Goal: Task Accomplishment & Management: Manage account settings

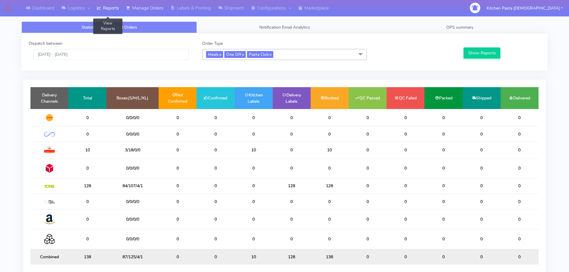
click at [116, 4] on link "Reports" at bounding box center [107, 8] width 29 height 16
click at [143, 4] on link "Manage Orders" at bounding box center [144, 8] width 45 height 16
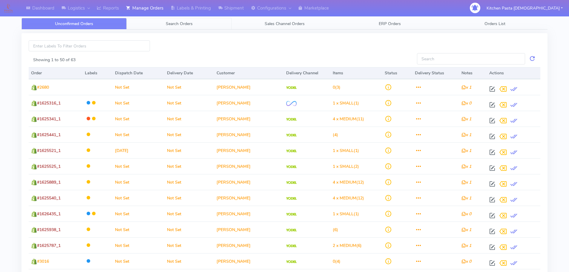
click at [179, 22] on span "Search Orders" at bounding box center [179, 24] width 27 height 6
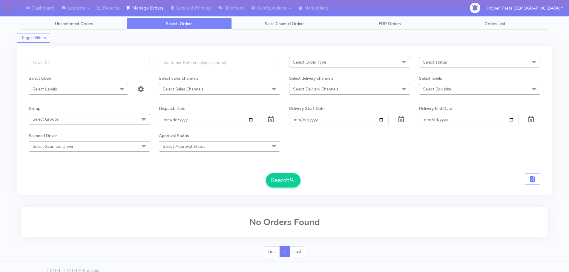
click at [124, 62] on input "text" at bounding box center [89, 62] width 121 height 11
type input "1625942A"
click at [281, 173] on form "1625942A Select Order Type Select All MEALS ATAVI One Off Pasta Club Gift Kit E…" at bounding box center [285, 122] width 512 height 131
click at [281, 180] on button "Search" at bounding box center [283, 180] width 35 height 14
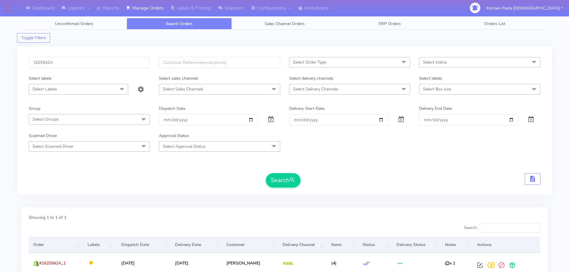
scroll to position [52, 0]
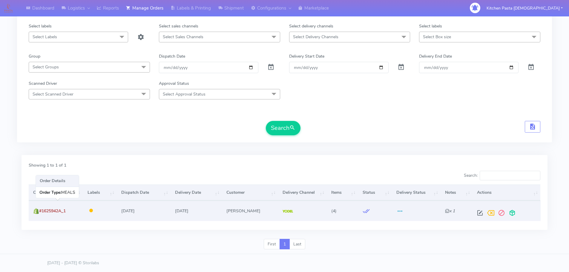
drag, startPoint x: 68, startPoint y: 211, endPoint x: 39, endPoint y: 211, distance: 29.0
click at [39, 211] on td "#1625942A_1" at bounding box center [56, 211] width 54 height 20
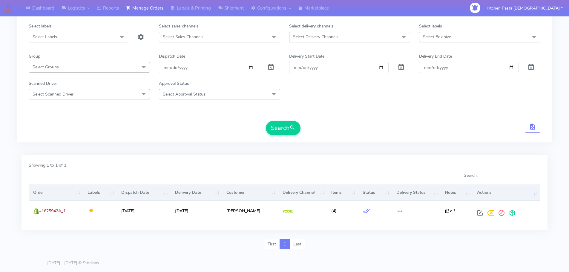
copy span "#1625942A_1"
click at [235, 9] on link "Shipment" at bounding box center [230, 8] width 33 height 16
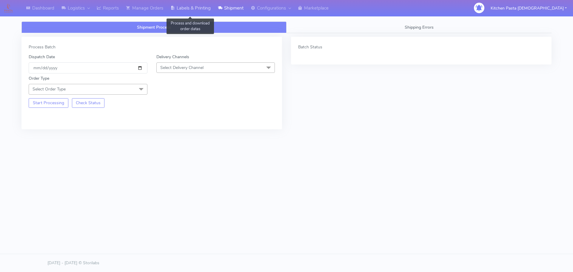
click at [201, 13] on link "Labels & Printing" at bounding box center [190, 8] width 47 height 16
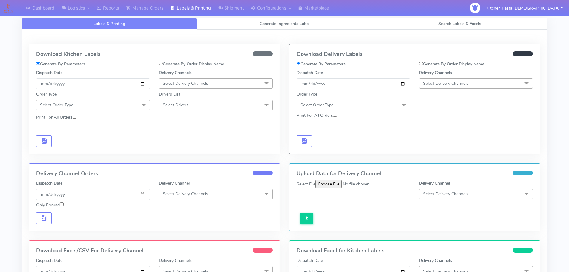
click at [435, 57] on div "Download Delivery Labels Generate By Parameters Generate By Order Display Name …" at bounding box center [414, 99] width 251 height 110
drag, startPoint x: 436, startPoint y: 62, endPoint x: 415, endPoint y: 71, distance: 22.9
click at [436, 63] on label "Generate By Order Display Name" at bounding box center [451, 64] width 65 height 6
click at [423, 63] on input "Generate By Order Display Name" at bounding box center [421, 64] width 4 height 4
radio input "true"
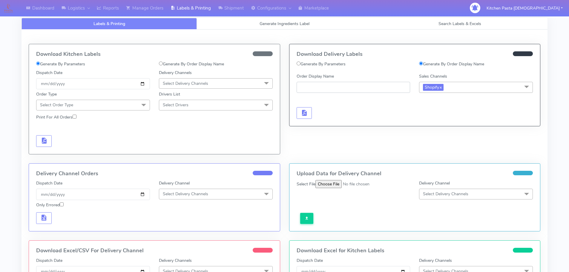
click at [349, 89] on input "Order Display Name" at bounding box center [354, 87] width 114 height 11
paste input "#1625942A_1"
type input "#1625942A_1"
click at [307, 114] on span "button" at bounding box center [303, 114] width 7 height 6
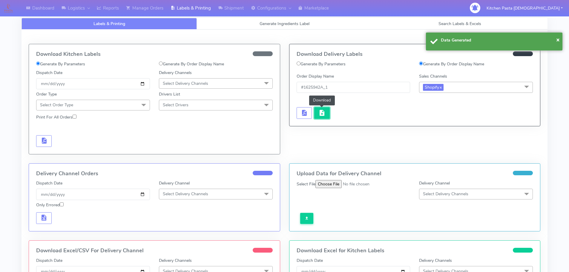
click at [323, 111] on span "button" at bounding box center [321, 114] width 7 height 6
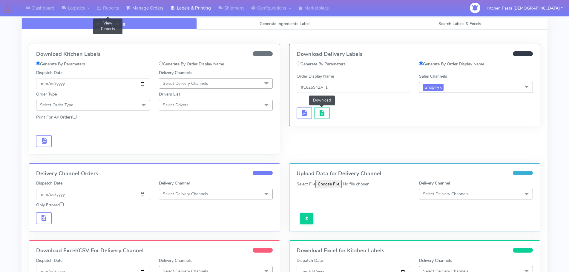
drag, startPoint x: 144, startPoint y: 7, endPoint x: 143, endPoint y: 10, distance: 3.1
click at [144, 7] on link "Manage Orders" at bounding box center [144, 8] width 45 height 16
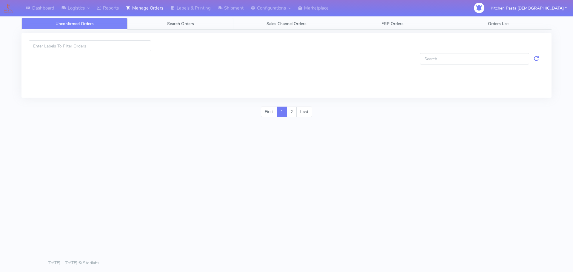
click at [160, 28] on link "Search Orders" at bounding box center [181, 24] width 106 height 12
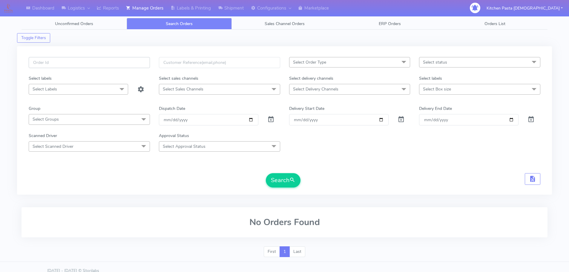
click at [101, 66] on input "text" at bounding box center [89, 62] width 121 height 11
paste input "#1625942A_1"
type input "#1625942A_1"
click at [260, 177] on div "Search" at bounding box center [285, 180] width 512 height 14
click at [269, 178] on button "Search" at bounding box center [283, 180] width 35 height 14
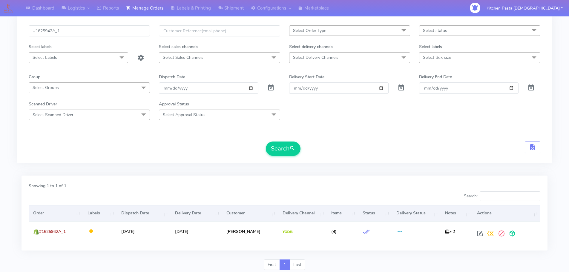
scroll to position [52, 0]
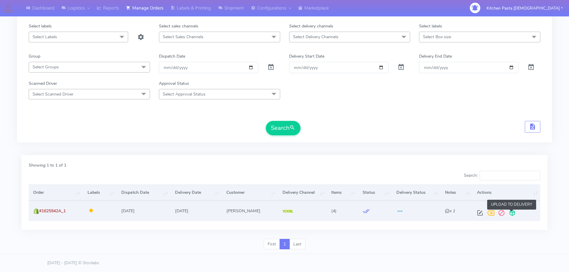
click at [512, 214] on span at bounding box center [512, 214] width 11 height 6
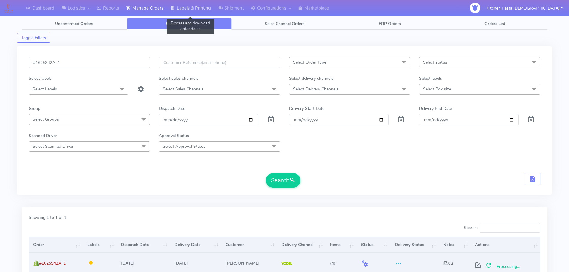
drag, startPoint x: 195, startPoint y: 14, endPoint x: 203, endPoint y: 16, distance: 8.4
click at [195, 14] on link "Labels & Printing" at bounding box center [190, 8] width 47 height 16
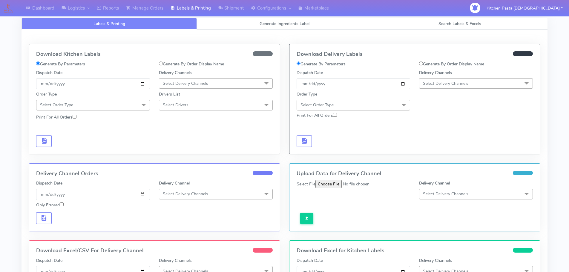
click at [439, 64] on label "Generate By Order Display Name" at bounding box center [451, 64] width 65 height 6
click at [423, 64] on input "Generate By Order Display Name" at bounding box center [421, 64] width 4 height 4
radio input "true"
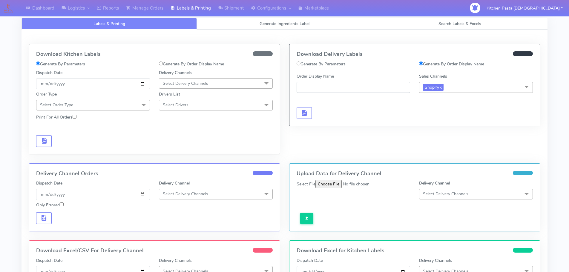
click at [352, 87] on input "Order Display Name" at bounding box center [354, 87] width 114 height 11
paste input "#1625942A_1"
type input "#1625942A_1"
click at [299, 116] on button "button" at bounding box center [305, 113] width 16 height 12
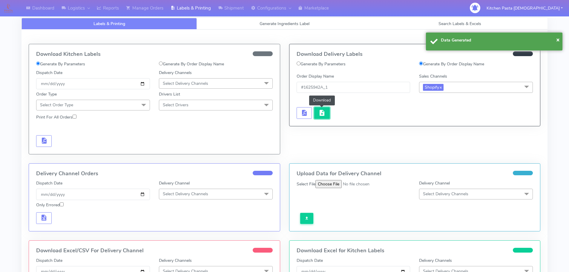
click at [319, 111] on span "button" at bounding box center [321, 114] width 7 height 6
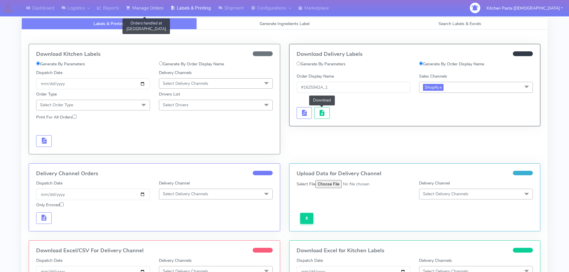
drag, startPoint x: 128, startPoint y: 7, endPoint x: 134, endPoint y: 7, distance: 5.7
click at [128, 7] on icon at bounding box center [128, 8] width 4 height 6
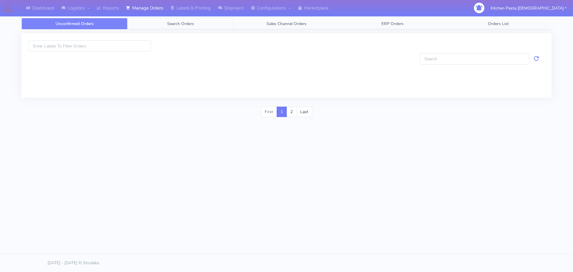
click at [139, 25] on link "Search Orders" at bounding box center [181, 24] width 106 height 12
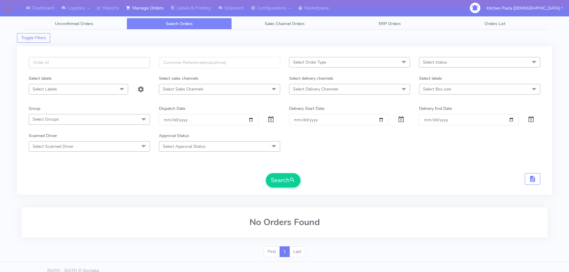
paste input "#1625942A_1"
type input "#1625942A_1"
click at [286, 180] on button "Search" at bounding box center [283, 180] width 35 height 14
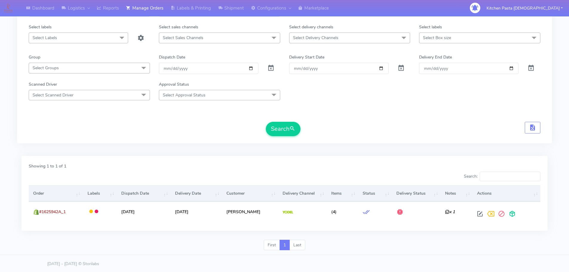
scroll to position [52, 0]
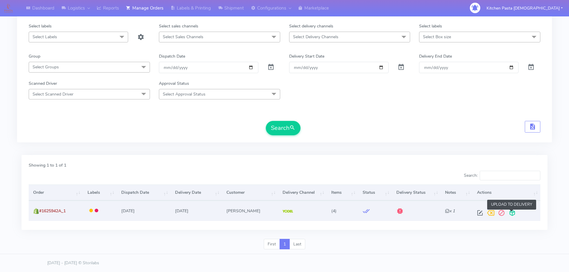
click at [512, 213] on span at bounding box center [512, 214] width 11 height 6
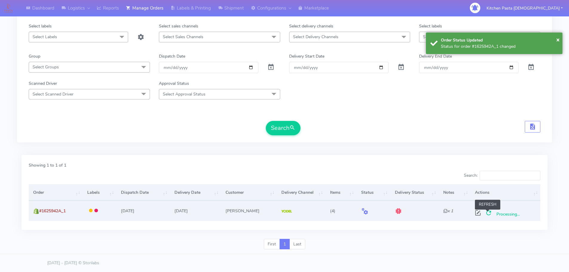
click at [489, 212] on span at bounding box center [488, 214] width 11 height 6
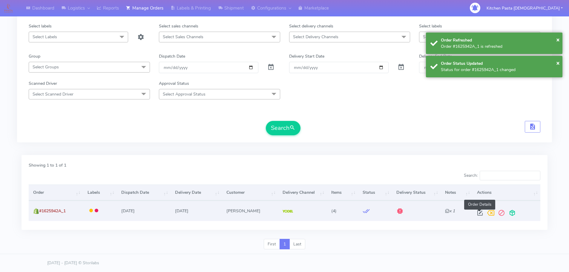
click at [480, 215] on span at bounding box center [480, 214] width 11 height 6
select select "5"
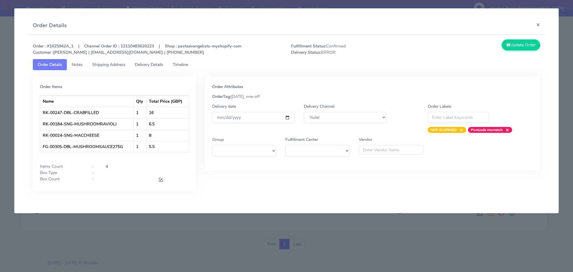
click at [447, 130] on strong "NOT-SCANNED" at bounding box center [444, 130] width 26 height 5
click at [467, 116] on input at bounding box center [459, 117] width 62 height 11
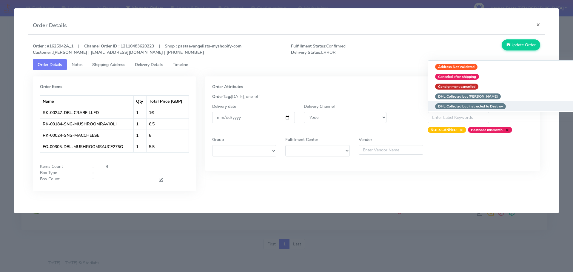
click at [509, 130] on span "×" at bounding box center [506, 130] width 7 height 6
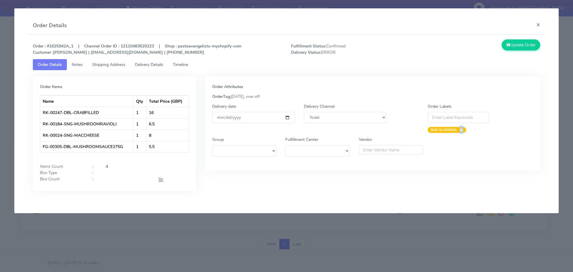
click at [462, 129] on span "×" at bounding box center [460, 130] width 7 height 6
click at [507, 45] on icon at bounding box center [509, 45] width 4 height 6
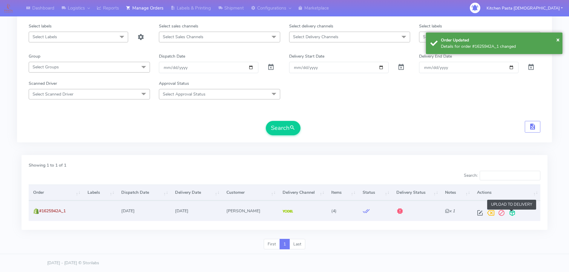
click at [510, 215] on span at bounding box center [512, 214] width 11 height 6
click at [489, 211] on span at bounding box center [488, 214] width 11 height 6
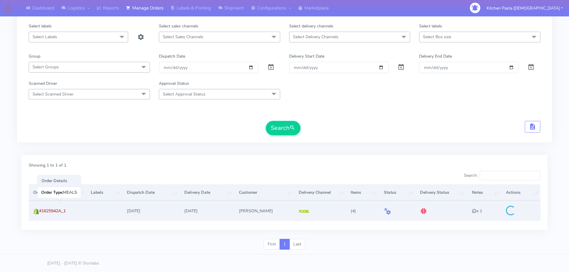
drag, startPoint x: 78, startPoint y: 214, endPoint x: 41, endPoint y: 214, distance: 37.0
click at [41, 214] on td "#1625942A_1" at bounding box center [58, 211] width 58 height 20
copy span "#1625942A_1"
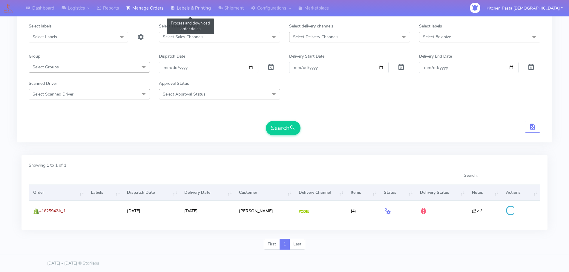
click at [194, 12] on link "Labels & Printing" at bounding box center [190, 8] width 47 height 16
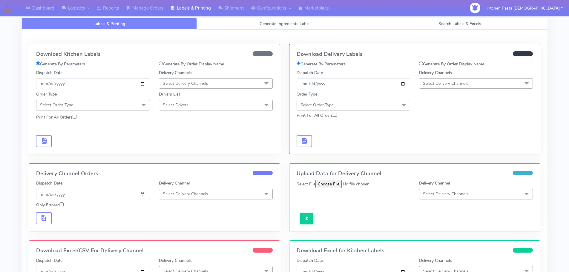
click at [426, 63] on label "Generate By Order Display Name" at bounding box center [451, 64] width 65 height 6
click at [423, 63] on input "Generate By Order Display Name" at bounding box center [421, 64] width 4 height 4
radio input "true"
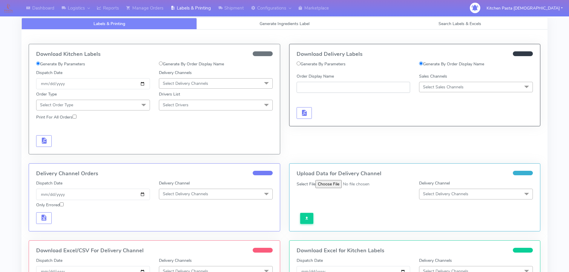
paste input "#1625942A_1"
type input "#1625942A_1"
click at [306, 111] on span "button" at bounding box center [303, 114] width 7 height 6
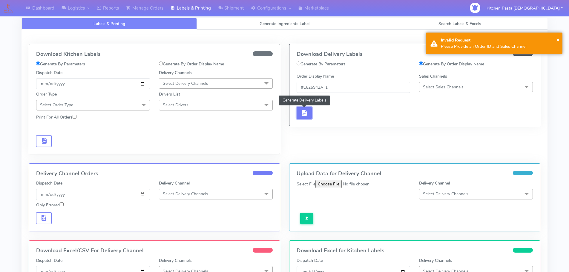
click at [299, 113] on button "button" at bounding box center [305, 113] width 16 height 12
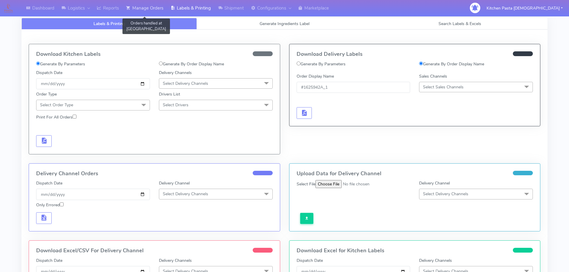
click at [137, 10] on link "Manage Orders" at bounding box center [144, 8] width 45 height 16
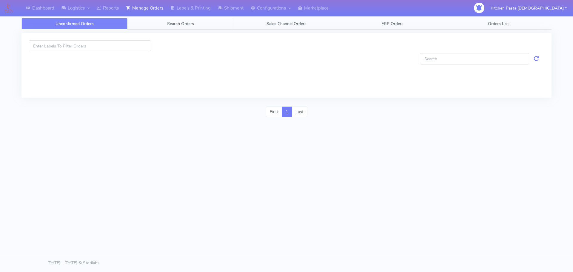
click at [179, 22] on span "Search Orders" at bounding box center [180, 24] width 27 height 6
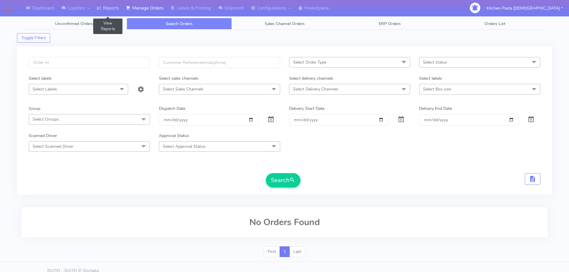
click at [101, 15] on link "Reports" at bounding box center [107, 8] width 29 height 16
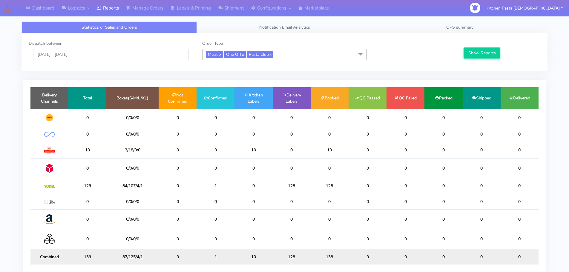
drag, startPoint x: 187, startPoint y: 194, endPoint x: 182, endPoint y: 193, distance: 5.7
click at [182, 193] on tr "129 84/107/4/1 0 1 0 128 128 0 0 0 0 0" at bounding box center [284, 186] width 508 height 16
click at [240, 10] on link "Shipment" at bounding box center [230, 8] width 33 height 16
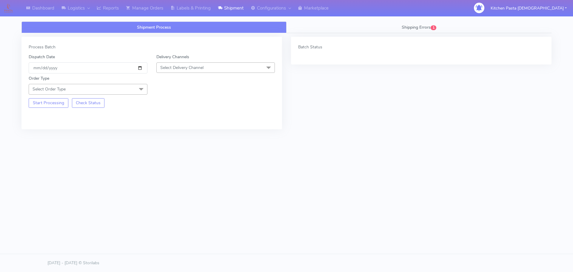
click at [200, 65] on span "Select Delivery Channel" at bounding box center [181, 68] width 43 height 6
click at [192, 134] on div "Yodel" at bounding box center [216, 135] width 112 height 6
click at [123, 91] on span "Select Order Type" at bounding box center [88, 89] width 119 height 10
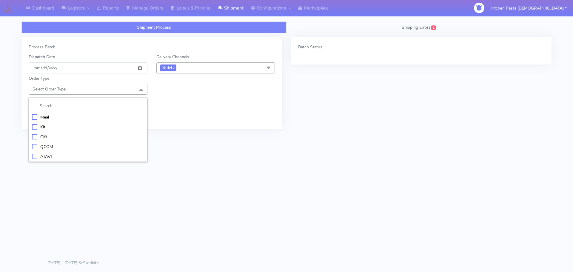
click at [93, 118] on div "Meal" at bounding box center [88, 117] width 112 height 6
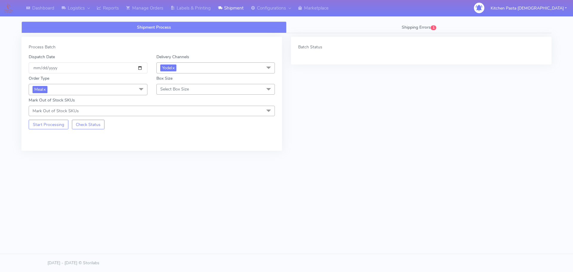
click at [177, 86] on span "Select Box Size" at bounding box center [216, 89] width 119 height 10
click at [181, 114] on li "Small" at bounding box center [216, 117] width 118 height 10
click at [53, 128] on button "Start Processing" at bounding box center [49, 125] width 40 height 10
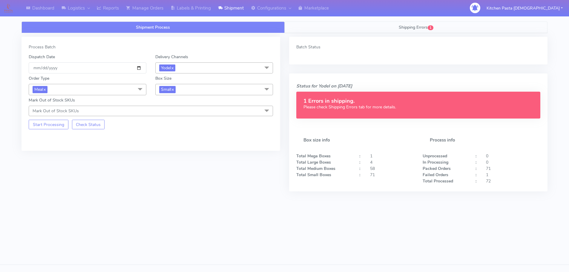
click at [393, 27] on link "Shipping Errors 1" at bounding box center [416, 28] width 263 height 12
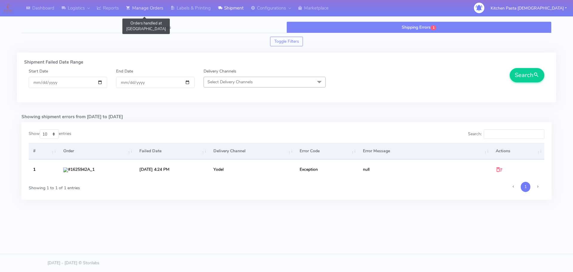
click at [125, 8] on link "Manage Orders" at bounding box center [144, 8] width 45 height 16
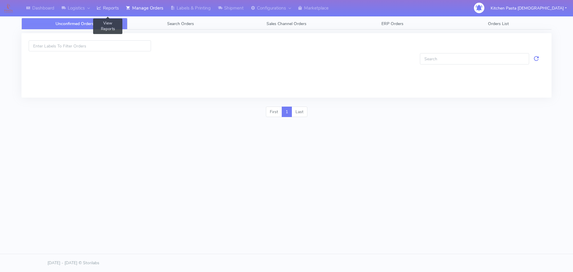
click at [121, 6] on link "Reports" at bounding box center [107, 8] width 29 height 16
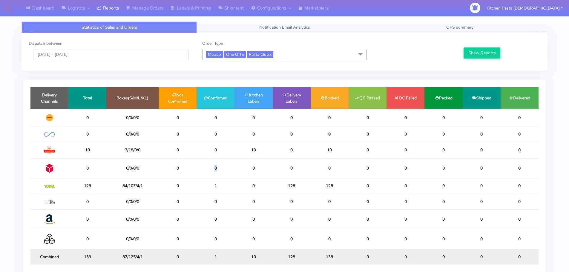
drag, startPoint x: 229, startPoint y: 178, endPoint x: 188, endPoint y: 171, distance: 42.2
click at [188, 171] on tr "0 0/0/0/0 0 0 0 0 0 0 0 0 0 0" at bounding box center [284, 168] width 508 height 20
drag, startPoint x: 225, startPoint y: 188, endPoint x: 222, endPoint y: 187, distance: 3.1
click at [213, 188] on td "1" at bounding box center [216, 186] width 38 height 16
click at [220, 187] on td "1" at bounding box center [216, 186] width 38 height 16
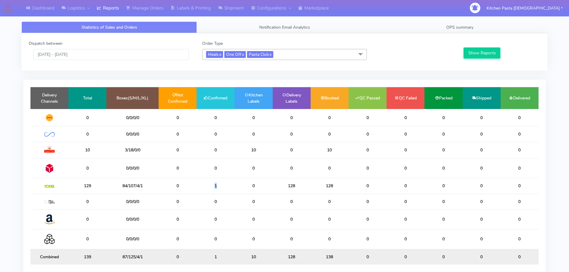
drag, startPoint x: 221, startPoint y: 186, endPoint x: 209, endPoint y: 184, distance: 12.1
click at [209, 184] on td "1" at bounding box center [216, 186] width 38 height 16
click at [214, 7] on link "Labels & Printing" at bounding box center [190, 8] width 47 height 16
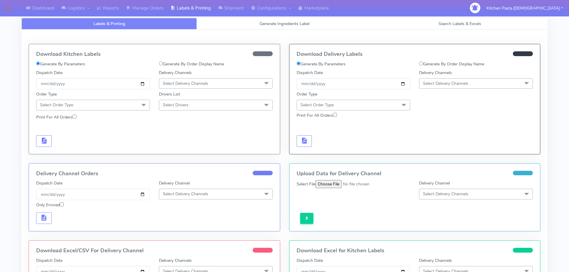
click at [198, 84] on span "Select Delivery Channels" at bounding box center [185, 84] width 45 height 6
click at [176, 147] on li "Yodel" at bounding box center [215, 151] width 113 height 10
click at [224, 4] on link "Shipment" at bounding box center [230, 8] width 33 height 16
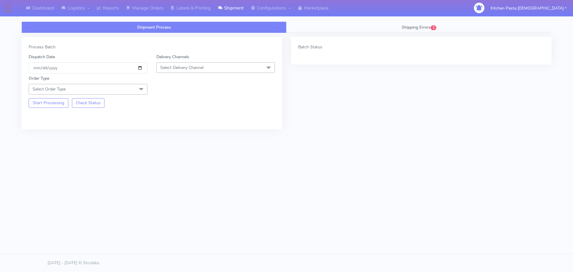
click at [197, 64] on span "Select Delivery Channel" at bounding box center [216, 67] width 119 height 10
drag, startPoint x: 175, startPoint y: 134, endPoint x: 141, endPoint y: 111, distance: 41.1
click at [175, 134] on div "Yodel" at bounding box center [216, 135] width 112 height 6
click at [133, 87] on span "Select Order Type" at bounding box center [88, 89] width 119 height 10
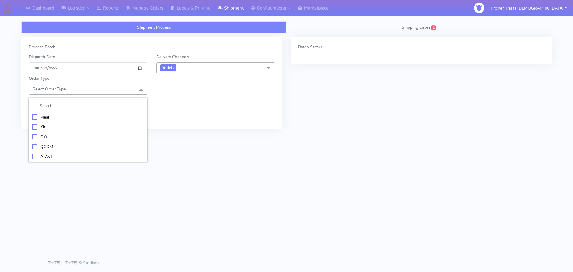
click at [116, 117] on div "Meal" at bounding box center [88, 117] width 112 height 6
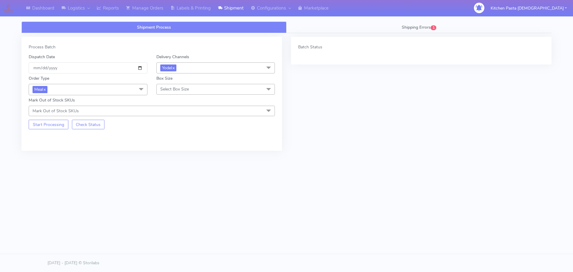
click at [189, 89] on span "Select Box Size" at bounding box center [216, 89] width 119 height 10
click at [182, 116] on div "Small" at bounding box center [216, 117] width 112 height 6
click at [57, 123] on button "Start Processing" at bounding box center [49, 125] width 40 height 10
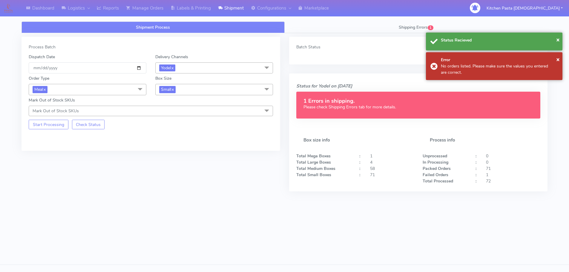
click at [198, 87] on span "Small x" at bounding box center [214, 89] width 118 height 11
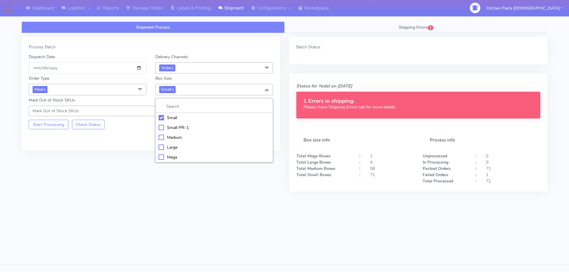
click at [179, 139] on div "Medium" at bounding box center [214, 137] width 111 height 6
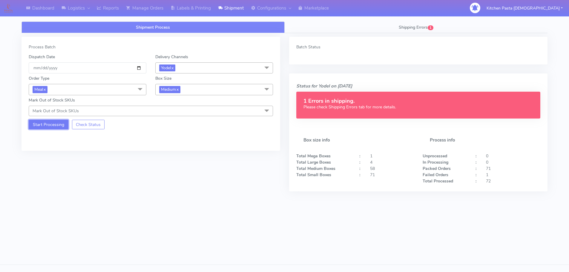
click at [49, 125] on button "Start Processing" at bounding box center [49, 125] width 40 height 10
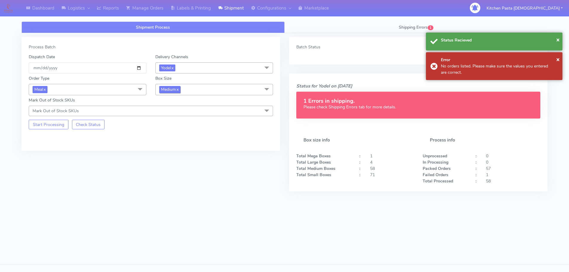
click at [168, 89] on span "Medium x" at bounding box center [169, 89] width 21 height 7
click at [170, 147] on div "Large" at bounding box center [214, 147] width 111 height 6
click at [61, 126] on button "Start Processing" at bounding box center [49, 125] width 40 height 10
click at [182, 88] on span "Large x" at bounding box center [214, 89] width 118 height 11
click at [171, 154] on li "Mega" at bounding box center [214, 157] width 117 height 10
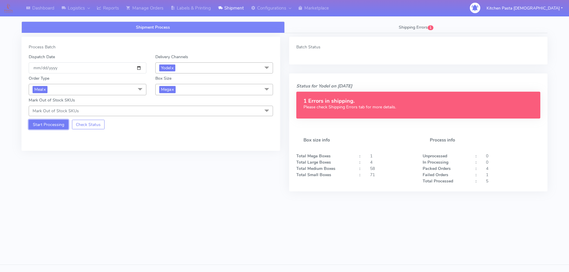
click at [53, 123] on button "Start Processing" at bounding box center [49, 125] width 40 height 10
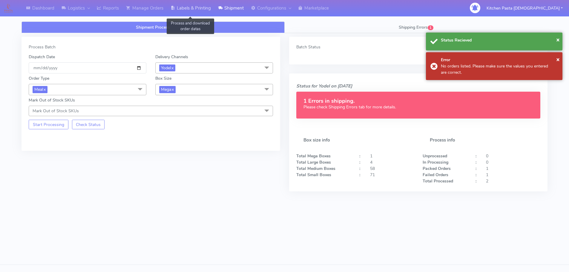
click at [199, 5] on link "Labels & Printing" at bounding box center [190, 8] width 47 height 16
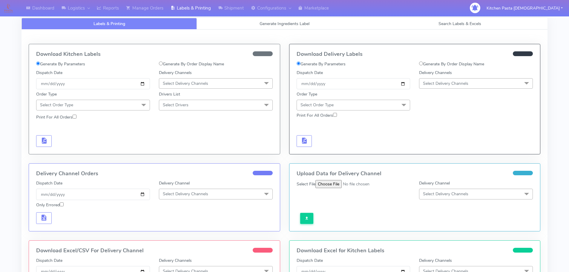
click at [426, 61] on label "Generate By Order Display Name" at bounding box center [451, 64] width 65 height 6
click at [423, 62] on input "Generate By Order Display Name" at bounding box center [421, 64] width 4 height 4
radio input "true"
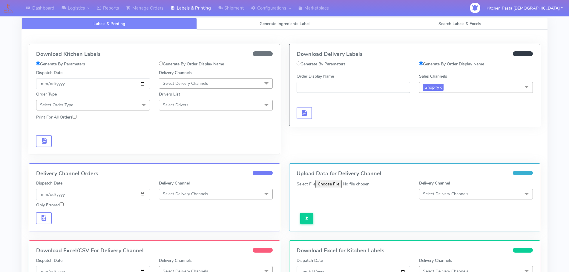
click at [362, 90] on input "Order Display Name" at bounding box center [354, 87] width 114 height 11
paste input "#1625942A_1"
click at [324, 89] on input "#1625942A_1" at bounding box center [354, 87] width 114 height 11
type input "#1625942B_1"
click at [311, 114] on button "button" at bounding box center [305, 113] width 16 height 12
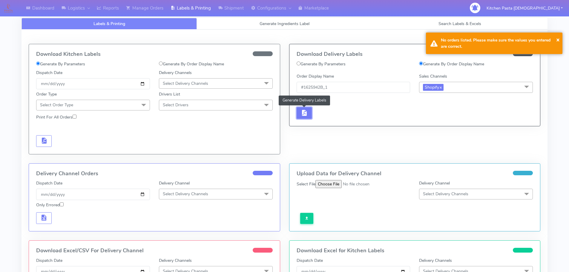
click at [304, 115] on span "button" at bounding box center [303, 114] width 7 height 6
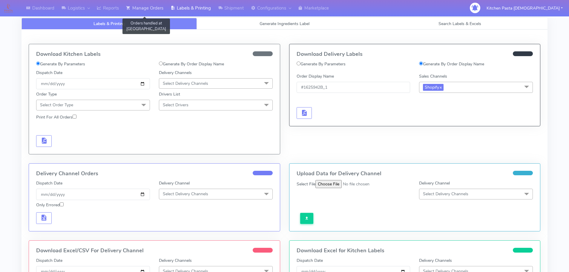
drag, startPoint x: 157, startPoint y: 6, endPoint x: 157, endPoint y: 16, distance: 9.9
click at [157, 6] on link "Manage Orders" at bounding box center [144, 8] width 45 height 16
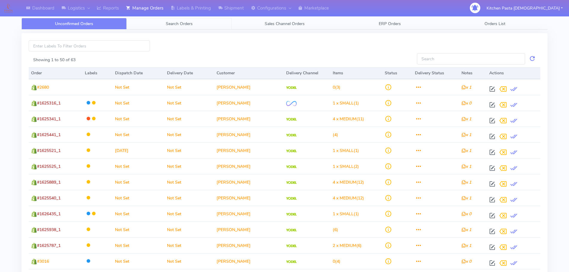
click at [208, 23] on link "Search Orders" at bounding box center [179, 24] width 105 height 12
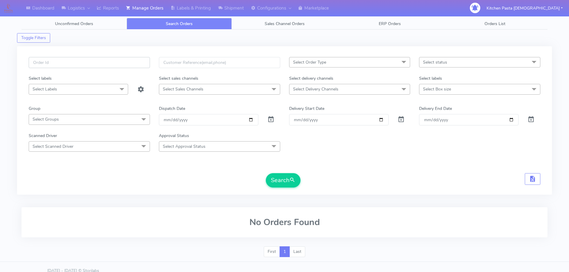
click at [95, 63] on input "text" at bounding box center [89, 62] width 121 height 11
paste input "#1625942A_1"
click at [56, 63] on input "#1625942A_1" at bounding box center [89, 62] width 121 height 11
click at [275, 177] on button "Search" at bounding box center [283, 180] width 35 height 14
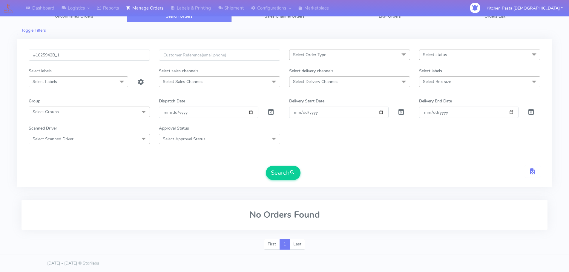
scroll to position [8, 0]
click at [76, 57] on input "#1625942B_1" at bounding box center [89, 54] width 121 height 11
type input "#1625942B"
click at [266, 165] on button "Search" at bounding box center [283, 172] width 35 height 14
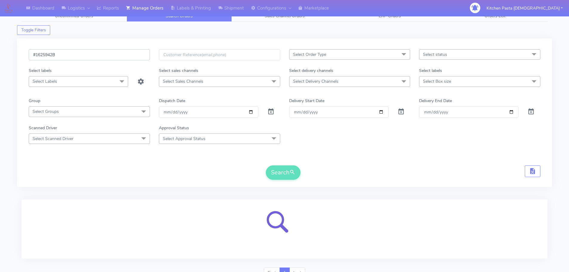
click at [266, 165] on button "Search" at bounding box center [283, 172] width 35 height 14
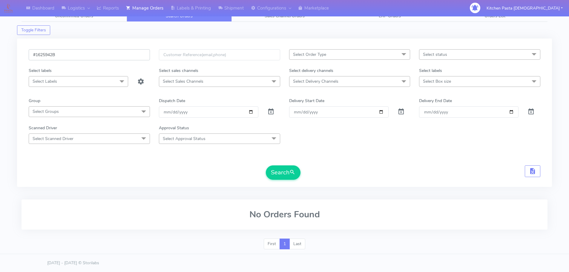
click at [266, 165] on button "Search" at bounding box center [283, 172] width 35 height 14
click at [124, 69] on div "Select labels" at bounding box center [89, 72] width 130 height 9
click at [282, 171] on button "Search" at bounding box center [283, 172] width 35 height 14
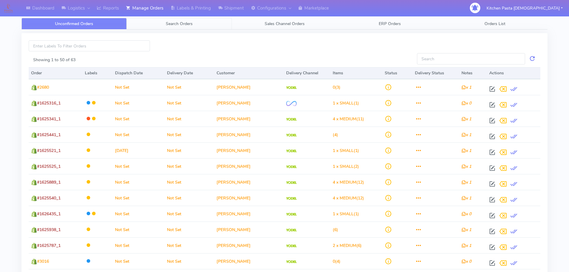
click at [170, 25] on span "Search Orders" at bounding box center [179, 24] width 27 height 6
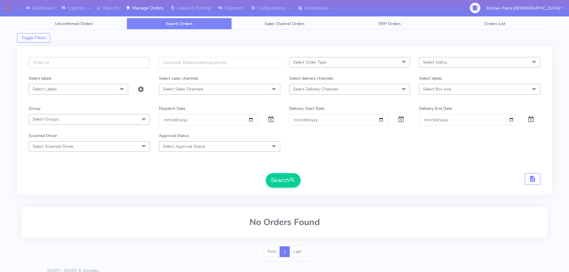
click at [78, 65] on input "text" at bounding box center [89, 62] width 121 height 11
type input "1625942B"
click at [278, 183] on button "Search" at bounding box center [283, 180] width 35 height 14
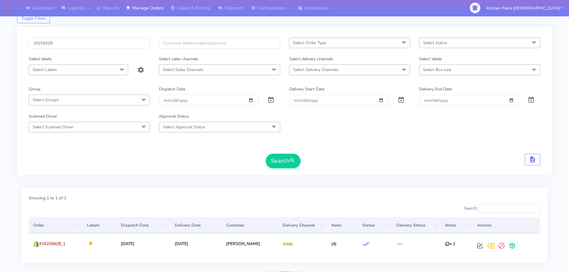
scroll to position [52, 0]
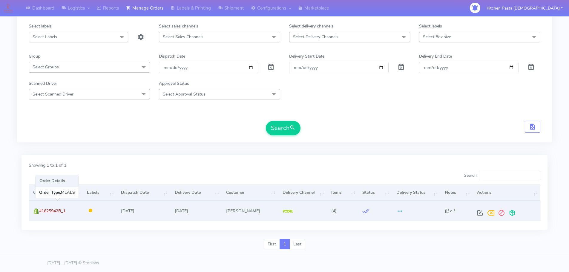
drag, startPoint x: 68, startPoint y: 211, endPoint x: 44, endPoint y: 213, distance: 24.2
click at [44, 213] on td "#1625942B_1" at bounding box center [56, 211] width 54 height 20
click at [44, 213] on span "#1625942B_1" at bounding box center [52, 211] width 26 height 6
drag, startPoint x: 62, startPoint y: 210, endPoint x: 54, endPoint y: 210, distance: 8.1
click at [51, 211] on span "#1625942B_1" at bounding box center [52, 211] width 26 height 6
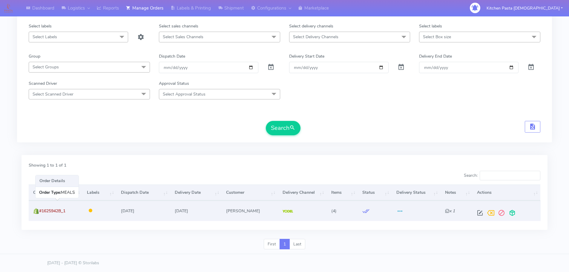
click at [72, 210] on td "#1625942B_1" at bounding box center [56, 211] width 54 height 20
drag, startPoint x: 67, startPoint y: 211, endPoint x: 42, endPoint y: 212, distance: 25.7
click at [42, 212] on span "#1625942B_1" at bounding box center [52, 211] width 26 height 6
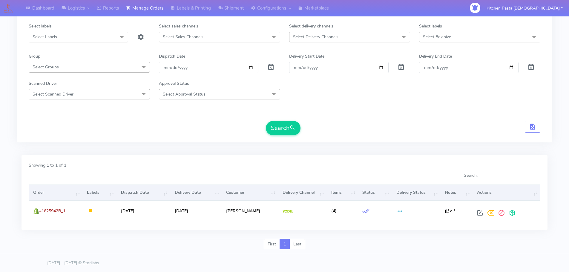
copy span "#1625942B_1"
click at [187, 1] on link "Labels & Printing" at bounding box center [190, 8] width 47 height 16
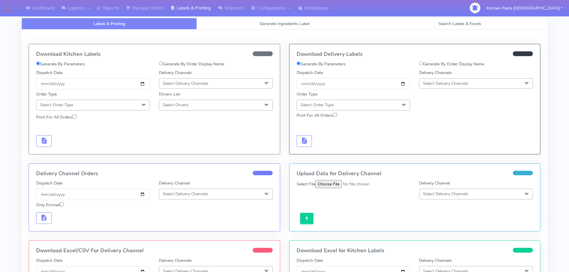
click at [441, 63] on label "Generate By Order Display Name" at bounding box center [451, 64] width 65 height 6
click at [423, 63] on input "Generate By Order Display Name" at bounding box center [421, 64] width 4 height 4
radio input "true"
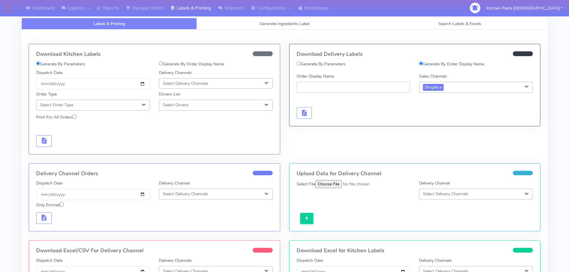
click at [363, 91] on input "Order Display Name" at bounding box center [354, 87] width 114 height 11
paste input "#1625942B_1"
type input "#1625942B_1"
click at [312, 113] on div at bounding box center [353, 107] width 123 height 24
click at [307, 114] on span "button" at bounding box center [303, 114] width 7 height 6
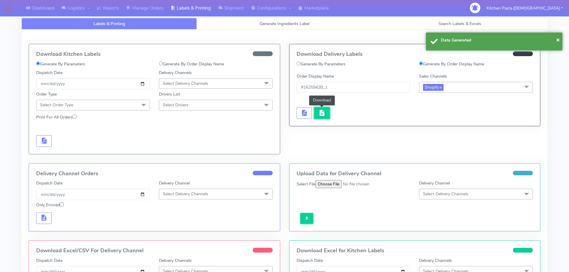
click at [323, 115] on span "button" at bounding box center [321, 114] width 7 height 6
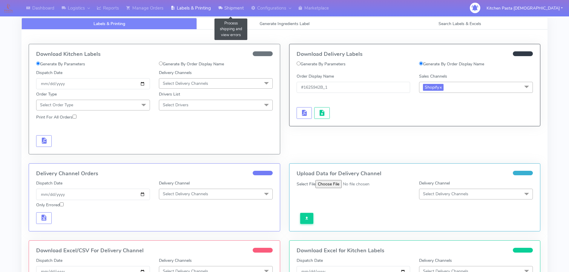
click at [222, 5] on icon at bounding box center [220, 8] width 4 height 6
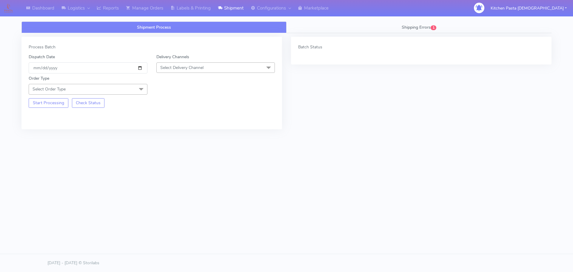
click at [184, 73] on span "Select Delivery Channel" at bounding box center [216, 67] width 119 height 10
click at [178, 132] on div "Yodel" at bounding box center [216, 135] width 112 height 6
drag, startPoint x: 134, startPoint y: 84, endPoint x: 134, endPoint y: 94, distance: 10.2
click at [134, 85] on div "Order Type Select Order Type Meal Kit Gift QCOM ATAVI" at bounding box center [88, 84] width 128 height 19
click at [134, 94] on span "Select Order Type" at bounding box center [88, 89] width 119 height 10
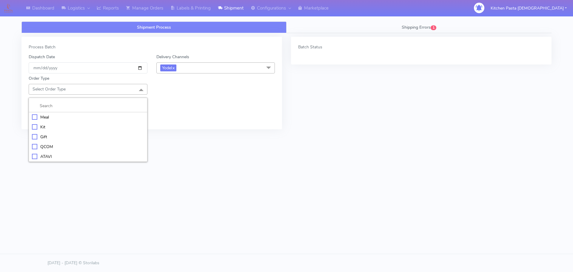
click at [87, 118] on div "Meal" at bounding box center [88, 117] width 112 height 6
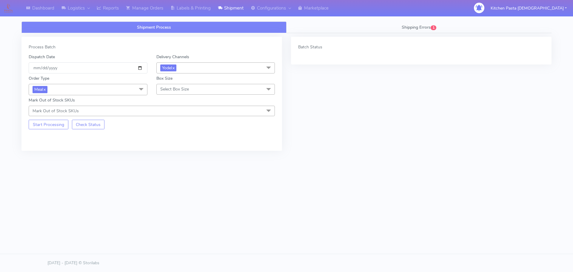
click at [168, 91] on span "Select Box Size" at bounding box center [174, 89] width 29 height 6
click at [177, 115] on div "Small" at bounding box center [216, 117] width 112 height 6
click at [55, 121] on button "Start Processing" at bounding box center [49, 125] width 40 height 10
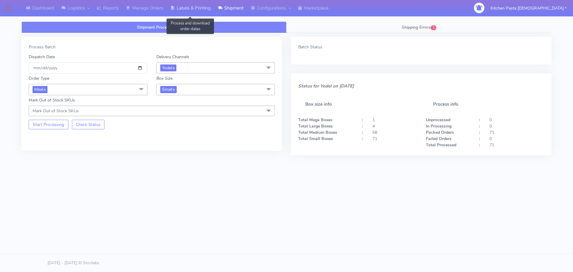
click at [211, 13] on link "Labels & Printing" at bounding box center [190, 8] width 47 height 16
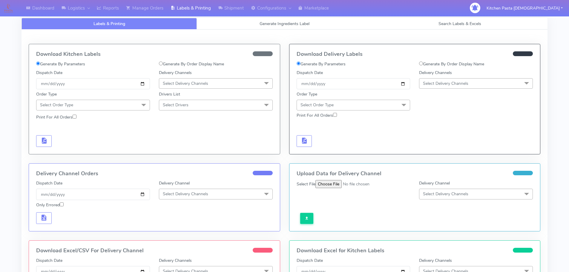
click at [424, 83] on span "Select Delivery Channels" at bounding box center [445, 84] width 45 height 6
click at [432, 148] on div "Yodel" at bounding box center [475, 151] width 107 height 6
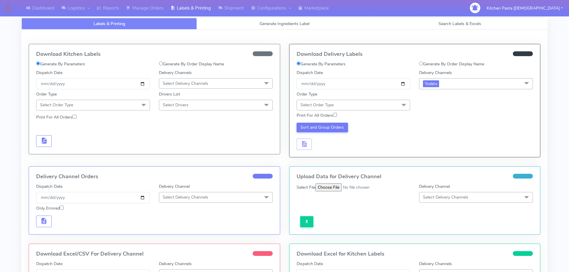
drag, startPoint x: 370, startPoint y: 101, endPoint x: 353, endPoint y: 123, distance: 28.1
click at [371, 101] on span "Select Order Type" at bounding box center [354, 105] width 114 height 10
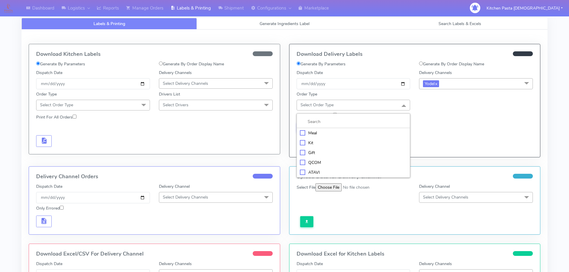
click at [349, 130] on div "Meal" at bounding box center [353, 133] width 107 height 6
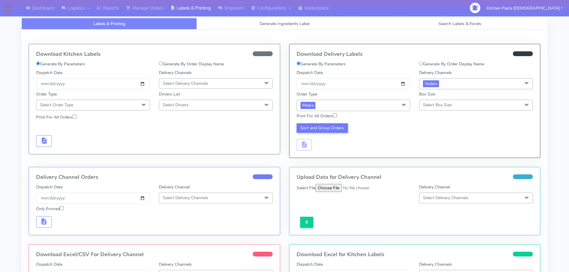
click at [421, 100] on span "Select Box Size" at bounding box center [476, 105] width 114 height 10
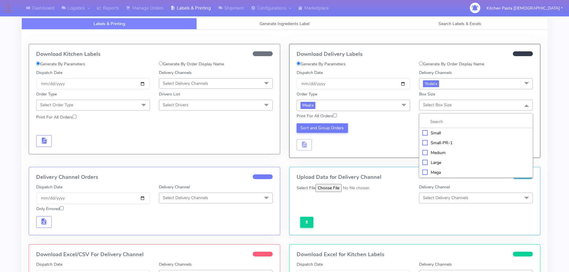
drag, startPoint x: 428, startPoint y: 134, endPoint x: 382, endPoint y: 136, distance: 46.1
click at [423, 136] on div "Small" at bounding box center [475, 133] width 107 height 6
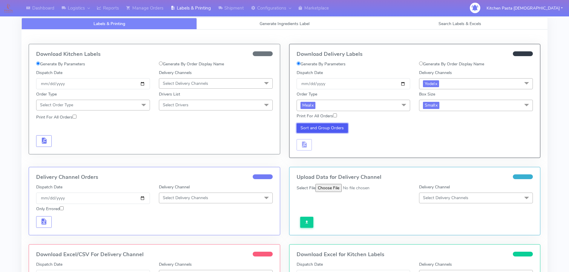
click at [333, 127] on button "Sort and Group Orders" at bounding box center [323, 128] width 52 height 10
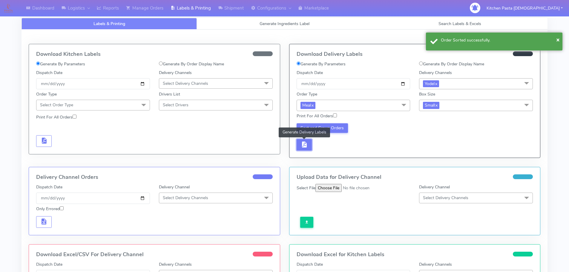
click at [309, 146] on button "button" at bounding box center [305, 145] width 16 height 12
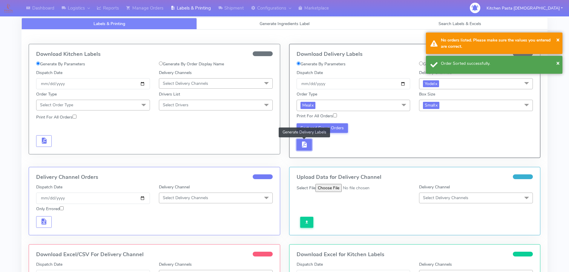
click at [309, 145] on button "button" at bounding box center [305, 145] width 16 height 12
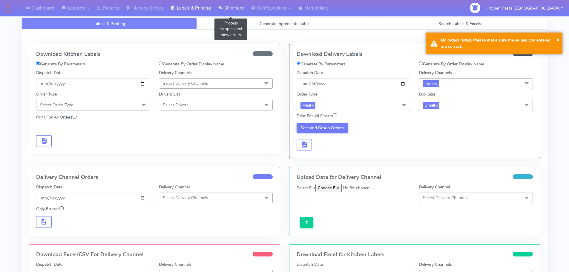
click at [225, 2] on link "Shipment" at bounding box center [230, 8] width 33 height 16
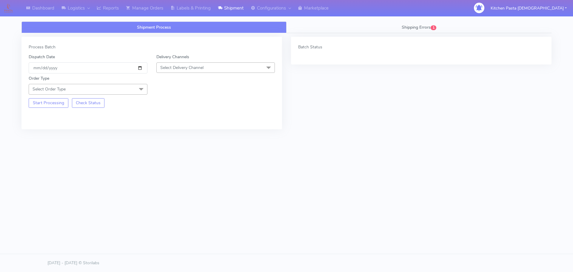
click at [234, 70] on span "Select Delivery Channel" at bounding box center [216, 67] width 119 height 10
click at [181, 139] on li "Yodel" at bounding box center [216, 135] width 118 height 10
click at [134, 85] on span "Select Order Type" at bounding box center [88, 89] width 119 height 10
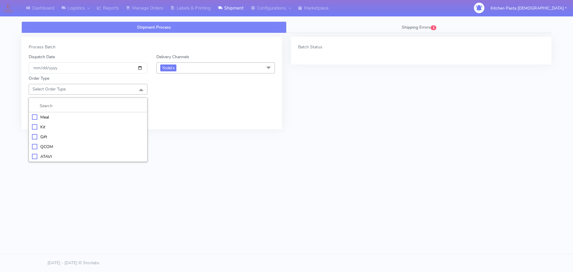
click at [117, 124] on div "Kit" at bounding box center [88, 127] width 112 height 6
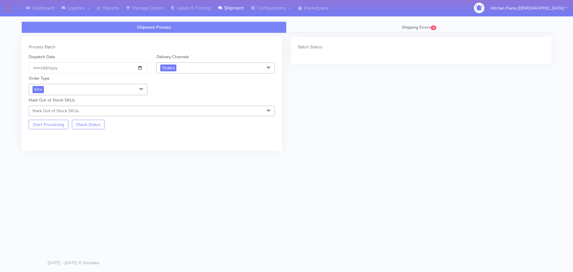
click at [123, 90] on span "Kit x" at bounding box center [88, 89] width 119 height 11
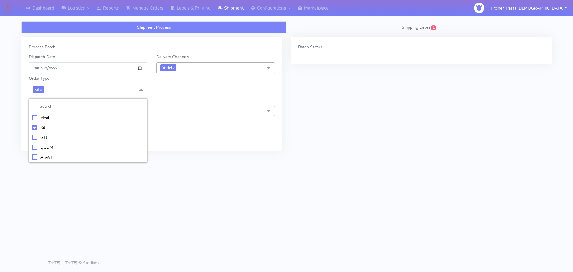
click at [84, 114] on li "Meal" at bounding box center [88, 118] width 118 height 10
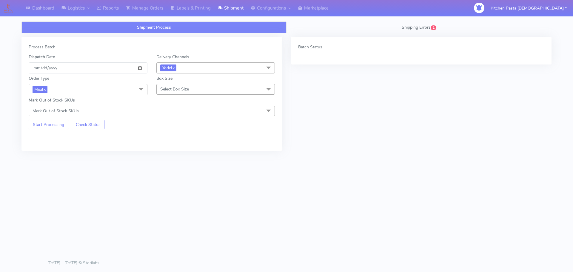
click at [156, 95] on div "Box Size Select Box Size Small Small-PR-1 Medium Large Mega" at bounding box center [216, 85] width 128 height 20
click at [171, 91] on span "Select Box Size" at bounding box center [174, 89] width 29 height 6
click at [178, 118] on div "Small" at bounding box center [216, 117] width 112 height 6
click at [57, 126] on button "Start Processing" at bounding box center [49, 125] width 40 height 10
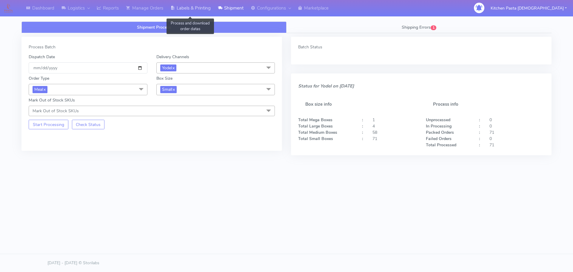
click at [188, 5] on link "Labels & Printing" at bounding box center [190, 8] width 47 height 16
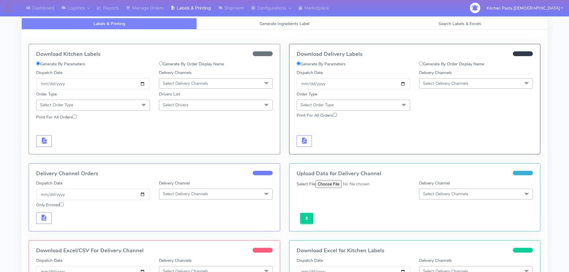
click at [440, 79] on span "Select Delivery Channels" at bounding box center [476, 83] width 114 height 10
click at [443, 147] on li "Yodel" at bounding box center [475, 151] width 113 height 10
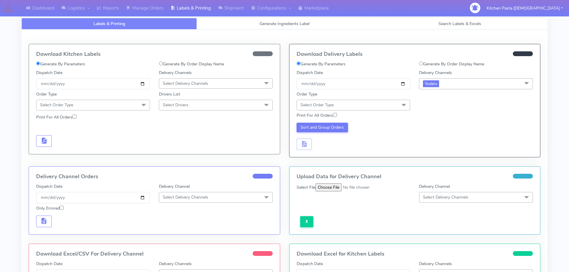
click at [385, 106] on span "Select Order Type" at bounding box center [354, 105] width 114 height 10
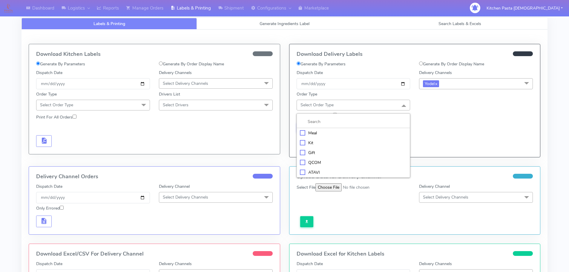
click at [355, 134] on div "Meal" at bounding box center [353, 133] width 107 height 6
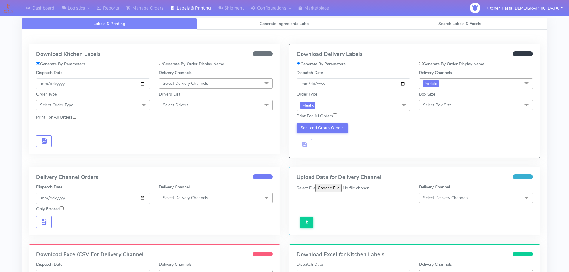
click at [437, 107] on span "Select Box Size" at bounding box center [437, 105] width 29 height 6
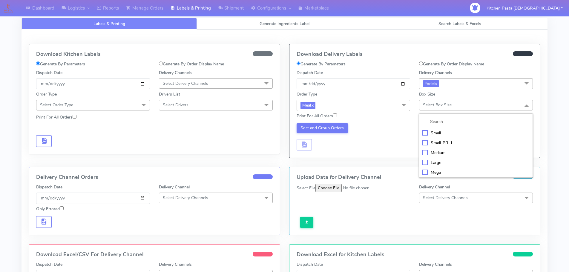
click at [435, 134] on div "Small" at bounding box center [475, 133] width 107 height 6
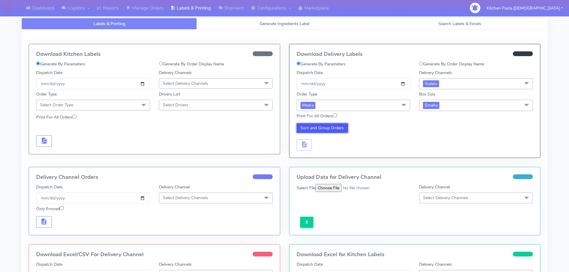
click at [344, 129] on button "Sort and Group Orders" at bounding box center [323, 128] width 52 height 10
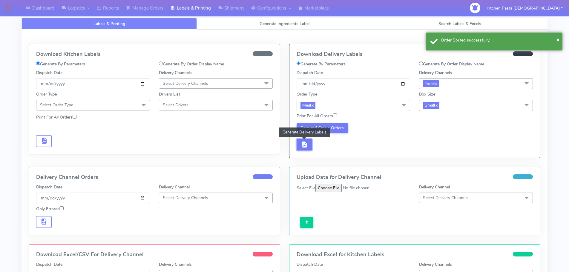
click at [301, 148] on span "button" at bounding box center [303, 146] width 7 height 6
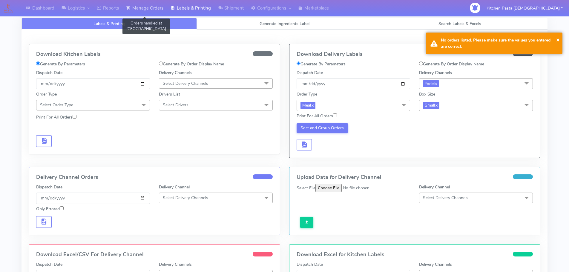
click at [158, 8] on link "Manage Orders" at bounding box center [144, 8] width 45 height 16
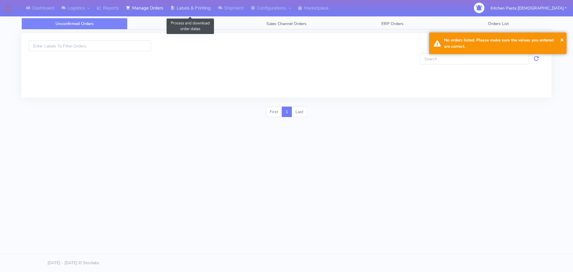
click at [185, 9] on link "Labels & Printing" at bounding box center [190, 8] width 47 height 16
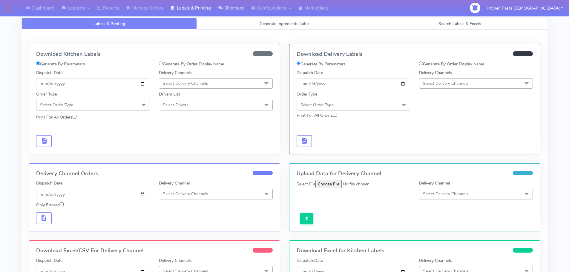
click at [224, 13] on link "Shipment" at bounding box center [230, 8] width 33 height 16
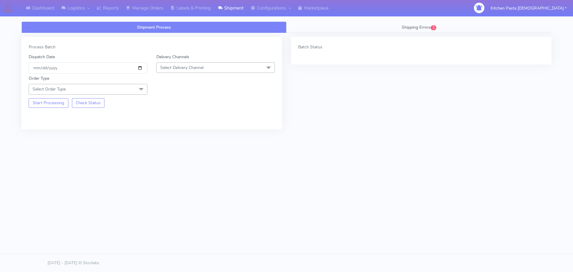
click at [223, 69] on span "Select Delivery Channel" at bounding box center [216, 67] width 119 height 10
click at [179, 139] on li "Yodel" at bounding box center [216, 135] width 118 height 10
click at [137, 99] on div "Start Processing Check Status" at bounding box center [88, 101] width 128 height 13
drag, startPoint x: 135, startPoint y: 92, endPoint x: 126, endPoint y: 102, distance: 13.5
click at [135, 93] on span "Select Order Type" at bounding box center [88, 89] width 119 height 10
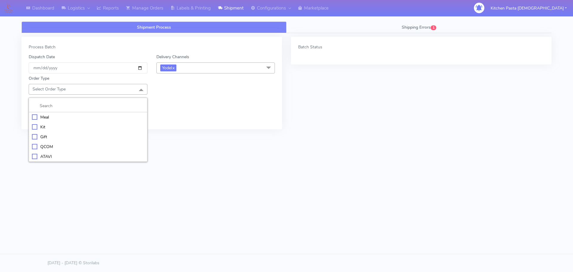
click at [108, 116] on div "Meal" at bounding box center [88, 117] width 112 height 6
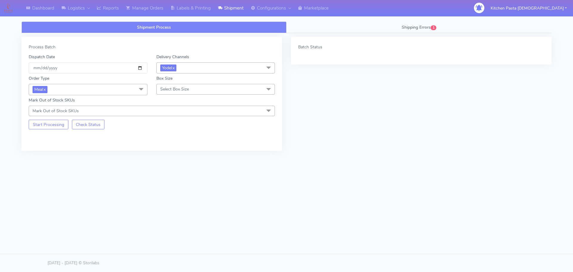
click at [177, 88] on span "Select Box Size" at bounding box center [174, 89] width 29 height 6
click at [177, 133] on li "Medium" at bounding box center [216, 137] width 118 height 10
click at [53, 122] on button "Start Processing" at bounding box center [49, 125] width 40 height 10
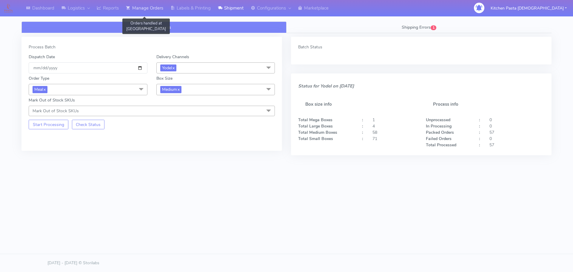
click at [158, 6] on link "Manage Orders" at bounding box center [144, 8] width 45 height 16
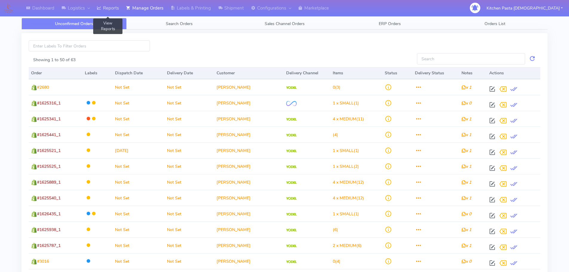
click at [120, 4] on link "Reports" at bounding box center [107, 8] width 29 height 16
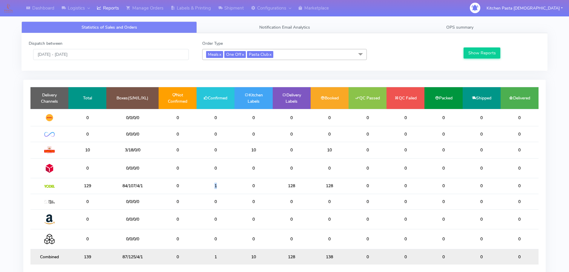
drag, startPoint x: 216, startPoint y: 183, endPoint x: 195, endPoint y: 183, distance: 21.2
click at [195, 183] on tr "129 84/107/4/1 0 1 0 128 128 0 0 0 0 0" at bounding box center [284, 186] width 508 height 16
click at [233, 7] on link "Shipment" at bounding box center [230, 8] width 33 height 16
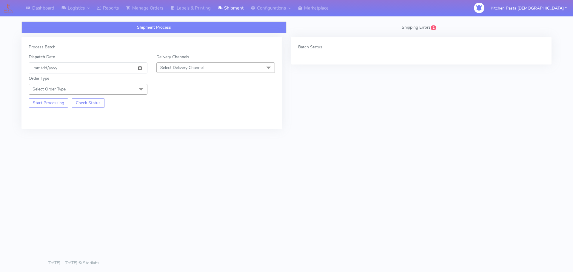
click at [213, 66] on span "Select Delivery Channel" at bounding box center [216, 67] width 119 height 10
click at [177, 125] on div "DPD" at bounding box center [216, 125] width 112 height 6
click at [197, 65] on span "DPD x" at bounding box center [216, 67] width 119 height 11
click at [174, 132] on li "Yodel" at bounding box center [216, 136] width 118 height 10
click at [115, 90] on span "Select Order Type" at bounding box center [88, 89] width 119 height 10
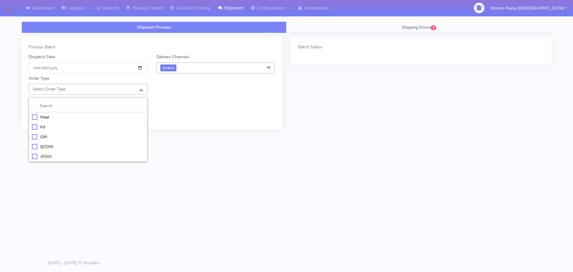
click at [96, 115] on div "Meal" at bounding box center [88, 117] width 112 height 6
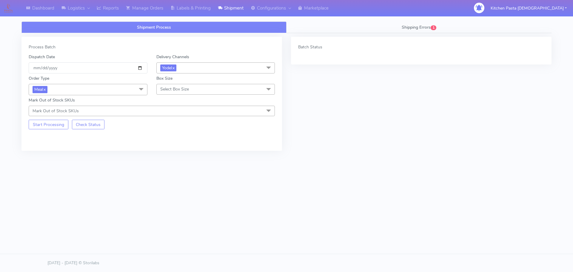
click at [98, 93] on span "Meal x" at bounding box center [88, 89] width 119 height 11
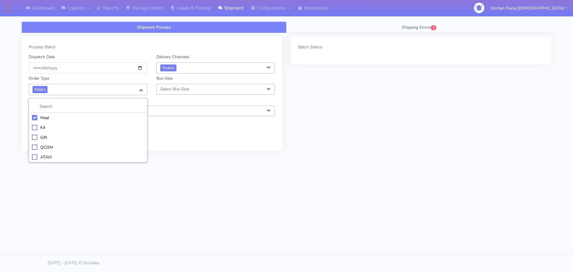
click at [98, 93] on span "Meal x" at bounding box center [88, 89] width 119 height 11
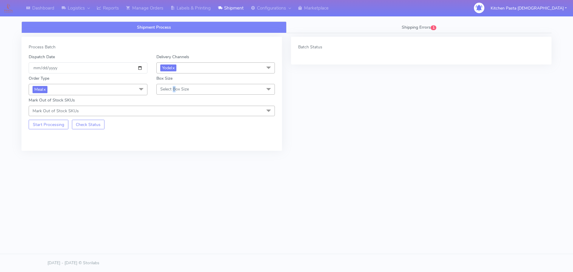
click at [174, 87] on span "Select Box Size" at bounding box center [174, 89] width 29 height 6
click at [175, 134] on div "Medium" at bounding box center [216, 137] width 112 height 6
click at [53, 124] on button "Start Processing" at bounding box center [49, 125] width 40 height 10
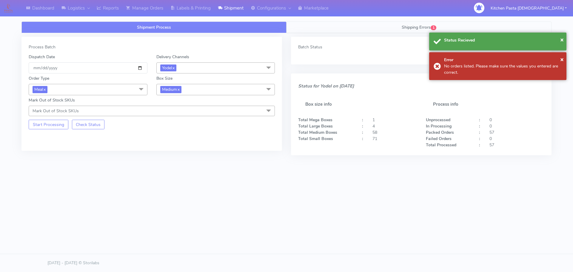
click at [382, 30] on link "Shipping Errors 1" at bounding box center [419, 28] width 265 height 12
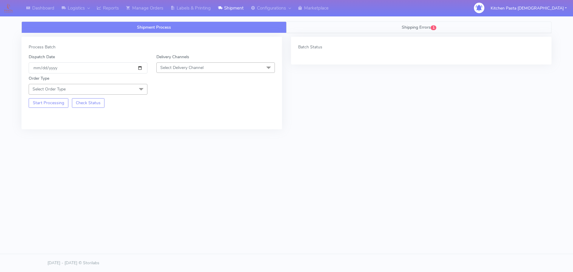
click at [383, 27] on link "Shipping Errors 1" at bounding box center [419, 28] width 265 height 12
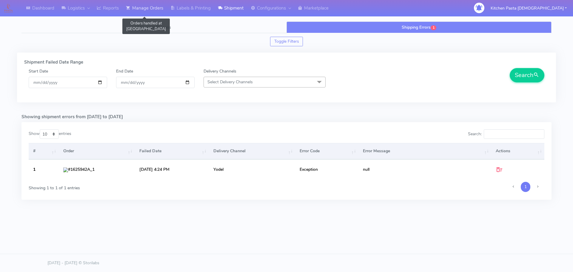
click at [164, 5] on link "Manage Orders" at bounding box center [144, 8] width 45 height 16
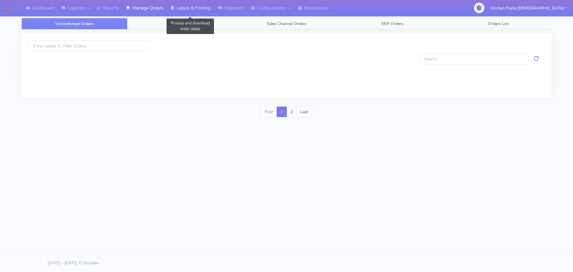
click at [199, 5] on link "Labels & Printing" at bounding box center [190, 8] width 47 height 16
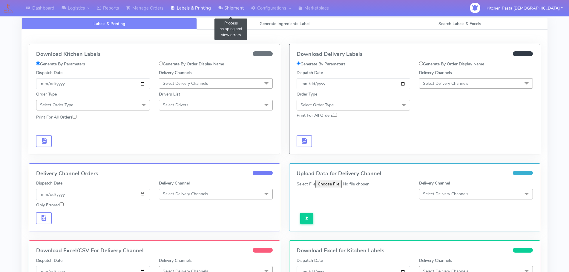
click at [223, 3] on link "Shipment" at bounding box center [230, 8] width 33 height 16
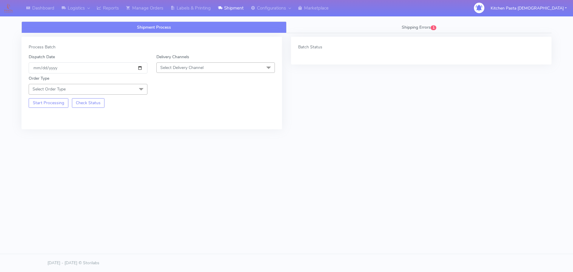
click at [209, 72] on span "Select Delivery Channel" at bounding box center [216, 67] width 119 height 10
click at [174, 132] on div "Yodel" at bounding box center [216, 135] width 112 height 6
click at [137, 87] on span at bounding box center [141, 89] width 12 height 11
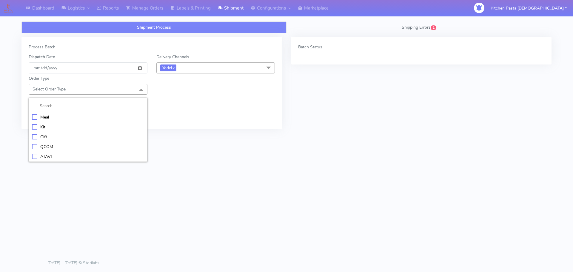
click at [122, 118] on div "Meal" at bounding box center [88, 117] width 112 height 6
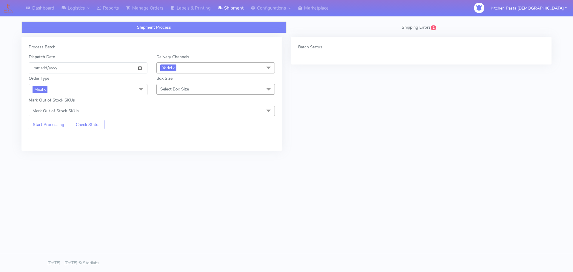
click at [194, 92] on span "Select Box Size" at bounding box center [216, 89] width 119 height 10
drag, startPoint x: 186, startPoint y: 115, endPoint x: 175, endPoint y: 123, distance: 14.0
click at [186, 115] on div "Small" at bounding box center [216, 117] width 112 height 6
click at [179, 91] on span "Small x" at bounding box center [216, 89] width 119 height 11
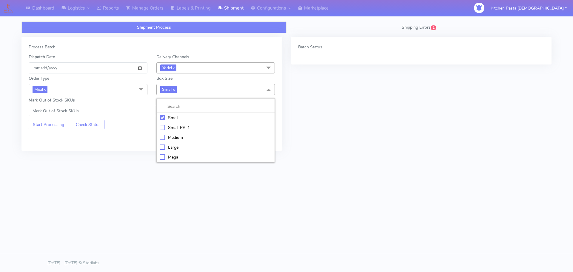
click at [177, 138] on div "Medium" at bounding box center [216, 137] width 112 height 6
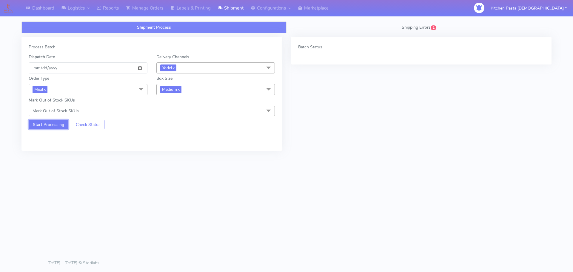
click at [53, 125] on button "Start Processing" at bounding box center [49, 125] width 40 height 10
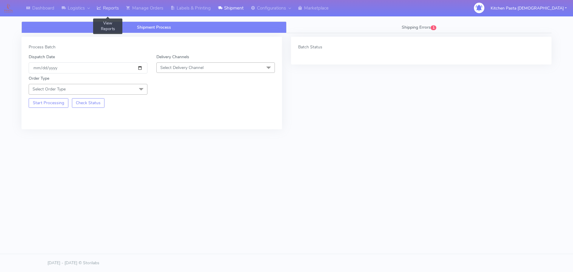
click at [108, 9] on link "Reports" at bounding box center [107, 8] width 29 height 16
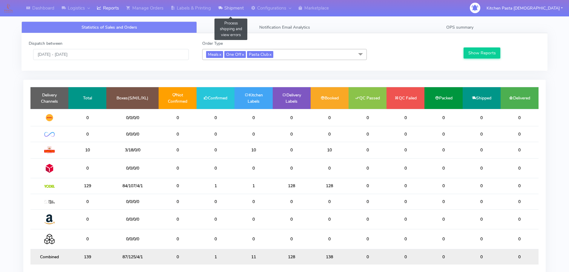
click at [234, 5] on link "Shipment" at bounding box center [230, 8] width 33 height 16
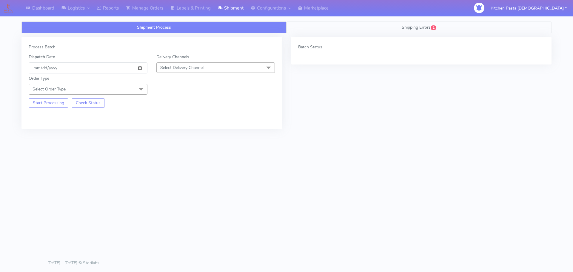
click at [406, 26] on span "Shipping Errors" at bounding box center [416, 27] width 29 height 6
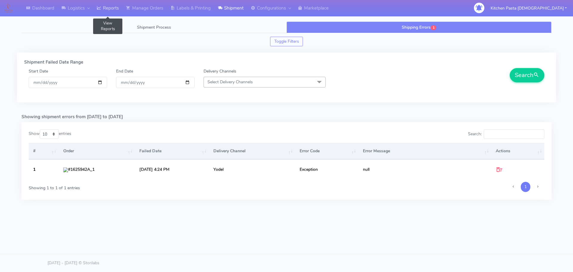
click at [122, 11] on link "Reports" at bounding box center [107, 8] width 29 height 16
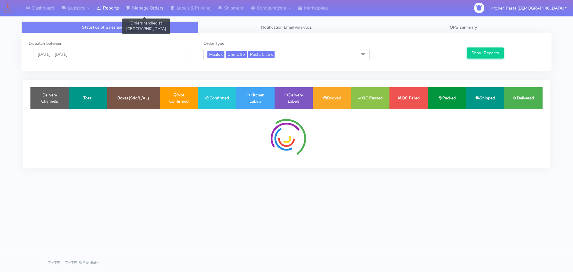
click at [147, 8] on link "Manage Orders" at bounding box center [144, 8] width 45 height 16
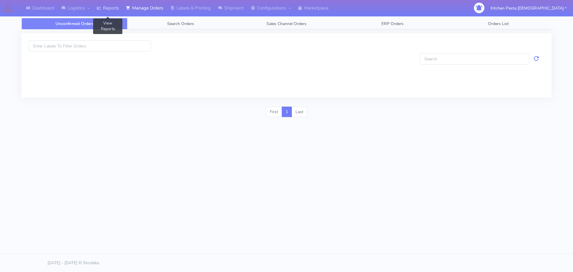
click at [107, 13] on link "Reports" at bounding box center [107, 8] width 29 height 16
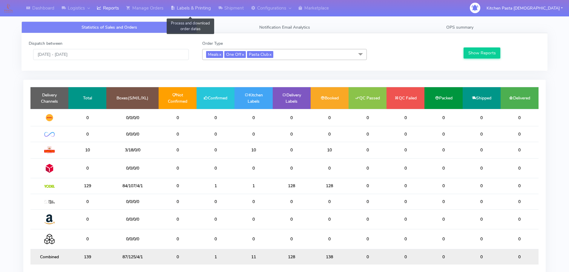
click at [208, 8] on link "Labels & Printing" at bounding box center [190, 8] width 47 height 16
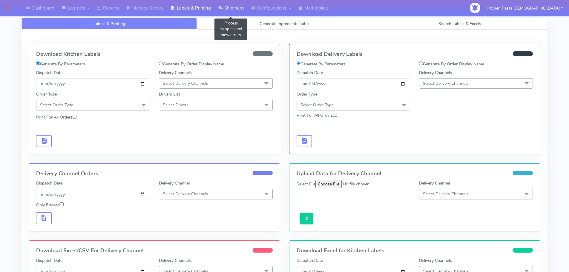
click at [219, 7] on link "Shipment" at bounding box center [230, 8] width 33 height 16
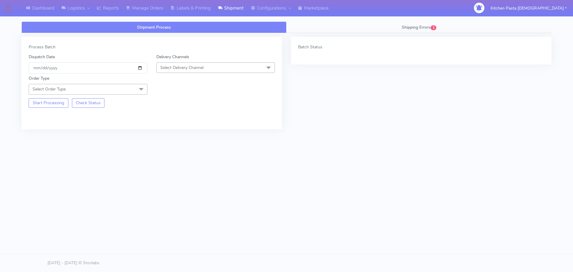
click at [196, 70] on span "Select Delivery Channel" at bounding box center [216, 67] width 119 height 10
click at [172, 135] on div "Yodel" at bounding box center [216, 135] width 112 height 6
click at [99, 92] on span "Select Order Type" at bounding box center [88, 89] width 119 height 10
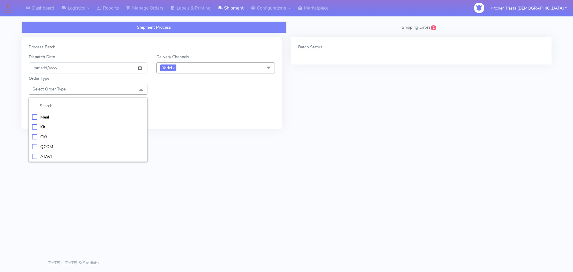
click at [76, 116] on div "Meal" at bounding box center [88, 117] width 112 height 6
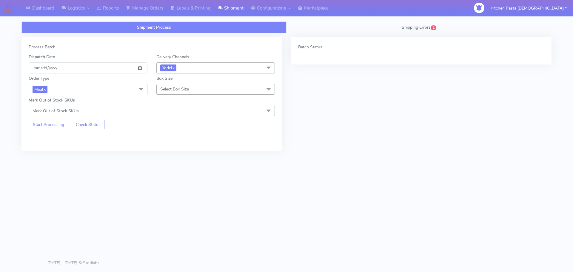
click at [171, 87] on span "Select Box Size" at bounding box center [174, 89] width 29 height 6
click at [177, 112] on li "Small" at bounding box center [216, 117] width 118 height 10
click at [46, 124] on button "Start Processing" at bounding box center [49, 125] width 40 height 10
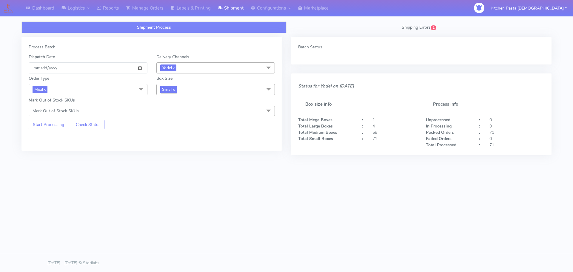
drag, startPoint x: 168, startPoint y: 90, endPoint x: 166, endPoint y: 101, distance: 10.7
click at [168, 91] on span "Small x" at bounding box center [168, 89] width 16 height 7
click at [174, 136] on div "Medium" at bounding box center [216, 137] width 112 height 6
click at [47, 124] on button "Start Processing" at bounding box center [49, 125] width 40 height 10
click at [177, 12] on link "Labels & Printing" at bounding box center [190, 8] width 47 height 16
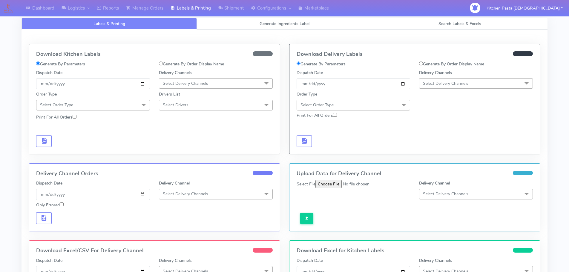
click at [443, 64] on label "Generate By Order Display Name" at bounding box center [451, 64] width 65 height 6
click at [423, 64] on input "Generate By Order Display Name" at bounding box center [421, 64] width 4 height 4
radio input "true"
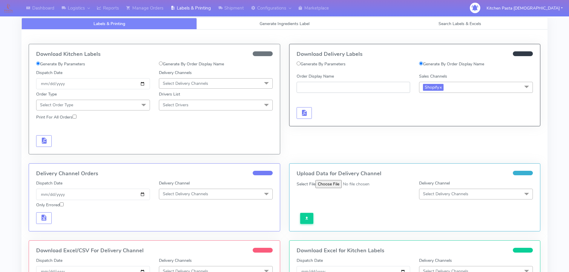
click at [317, 89] on input "Order Display Name" at bounding box center [354, 87] width 114 height 11
paste input "#1625942B_1"
type input "#1625942B_1"
click at [303, 112] on span "button" at bounding box center [303, 114] width 7 height 6
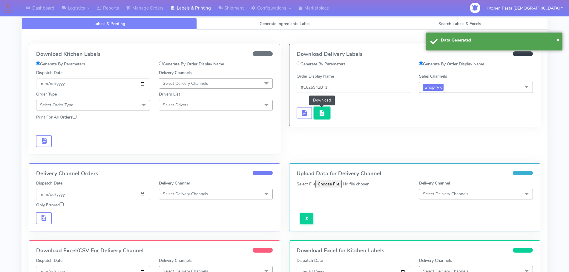
click at [320, 113] on span "button" at bounding box center [321, 114] width 7 height 6
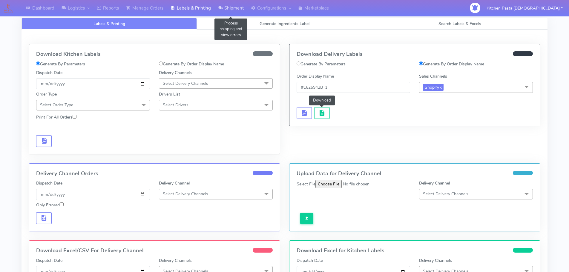
click at [240, 10] on link "Shipment" at bounding box center [230, 8] width 33 height 16
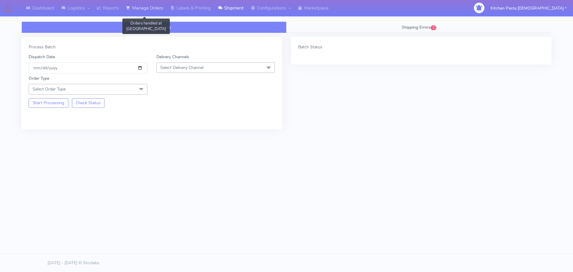
click at [139, 11] on link "Manage Orders" at bounding box center [144, 8] width 45 height 16
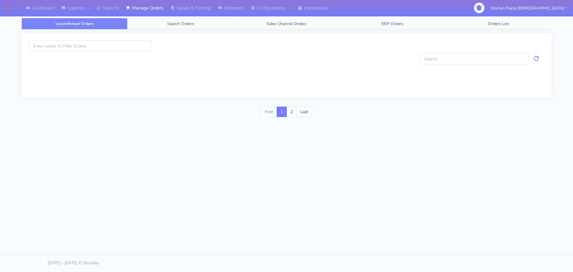
click at [176, 25] on span "Search Orders" at bounding box center [180, 24] width 27 height 6
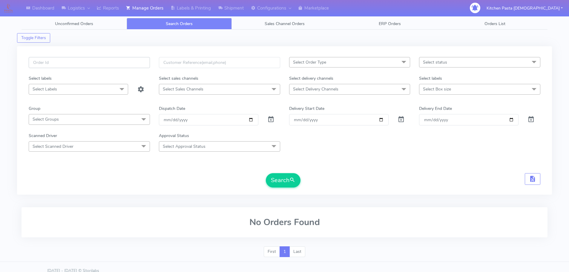
click at [125, 67] on input "text" at bounding box center [89, 62] width 121 height 11
paste input "#1625942B_1"
type input "#1625942B_1"
click at [288, 178] on button "Search" at bounding box center [283, 180] width 35 height 14
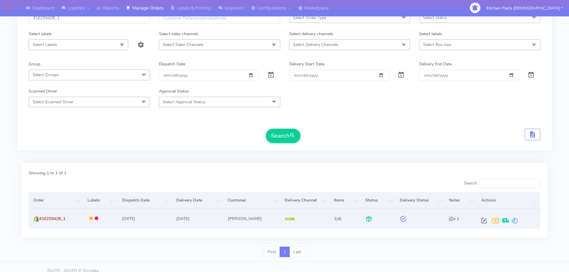
scroll to position [52, 0]
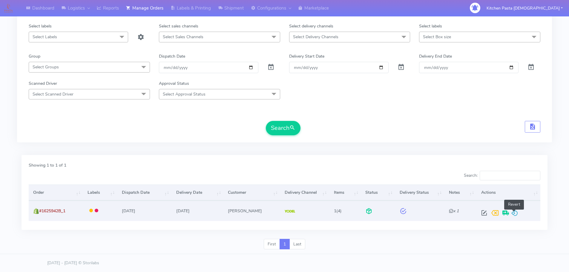
click at [515, 212] on span at bounding box center [514, 214] width 7 height 6
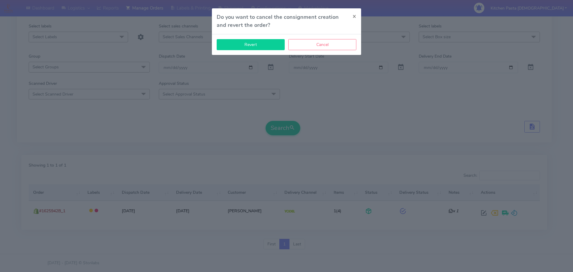
click at [266, 47] on button "Revert" at bounding box center [251, 44] width 68 height 11
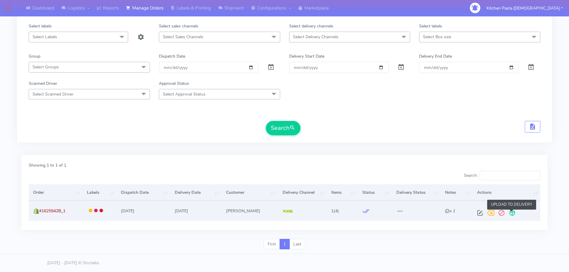
click at [513, 215] on span at bounding box center [512, 214] width 11 height 6
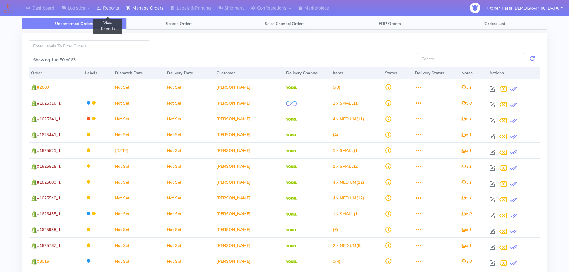
click at [101, 5] on icon at bounding box center [99, 8] width 4 height 6
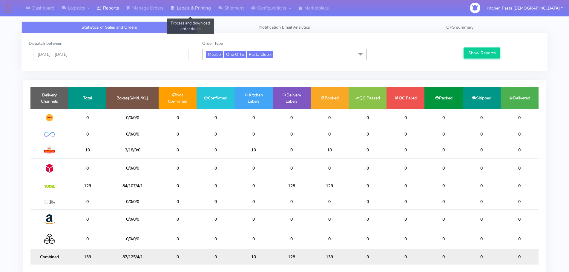
click at [207, 8] on link "Labels & Printing" at bounding box center [190, 8] width 47 height 16
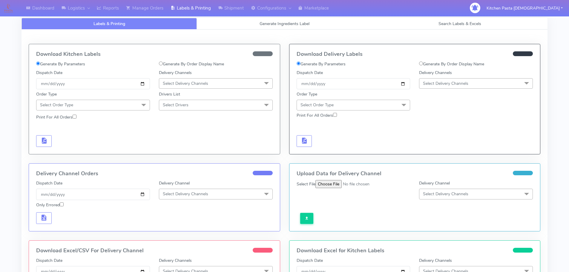
click at [462, 66] on label "Generate By Order Display Name" at bounding box center [451, 64] width 65 height 6
click at [423, 65] on input "Generate By Order Display Name" at bounding box center [421, 64] width 4 height 4
radio input "true"
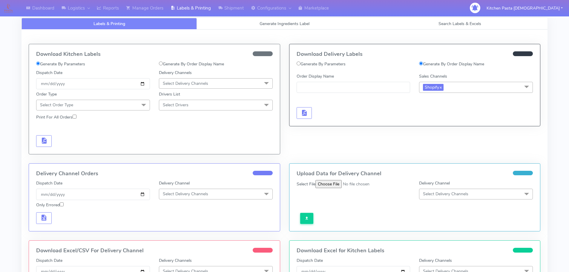
click at [460, 85] on span "Shopify x" at bounding box center [476, 87] width 114 height 11
click at [458, 84] on span "Shopify x" at bounding box center [476, 87] width 114 height 11
click at [158, 9] on link "Manage Orders" at bounding box center [144, 8] width 45 height 16
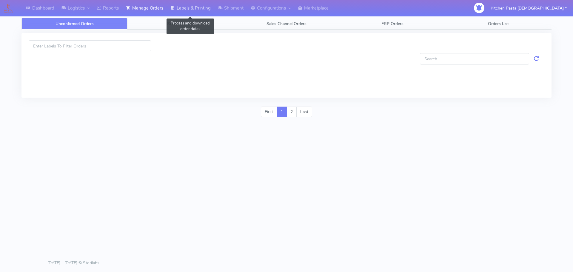
click at [208, 10] on link "Labels & Printing" at bounding box center [190, 8] width 47 height 16
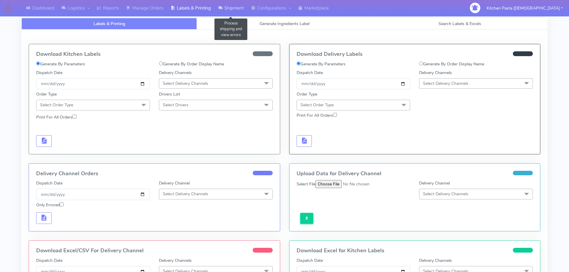
click at [233, 7] on link "Shipment" at bounding box center [230, 8] width 33 height 16
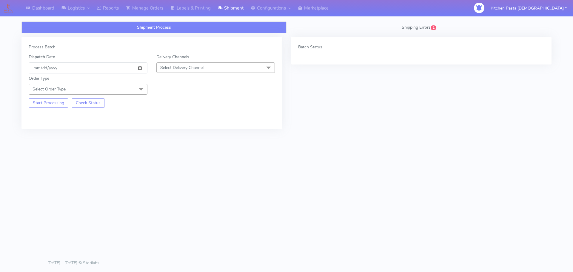
click at [197, 69] on span "Select Delivery Channel" at bounding box center [181, 68] width 43 height 6
click at [178, 134] on div "Yodel" at bounding box center [216, 135] width 112 height 6
click at [106, 7] on link "Reports" at bounding box center [107, 8] width 29 height 16
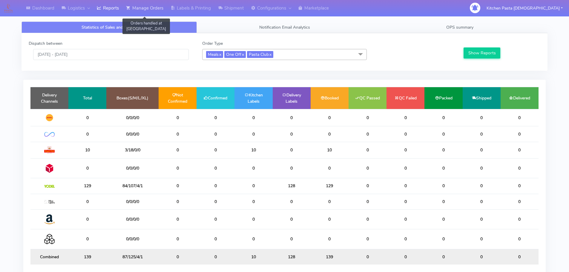
click at [151, 12] on link "Manage Orders" at bounding box center [144, 8] width 45 height 16
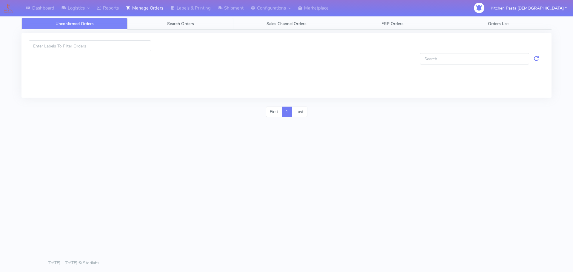
click at [181, 20] on link "Search Orders" at bounding box center [181, 24] width 106 height 12
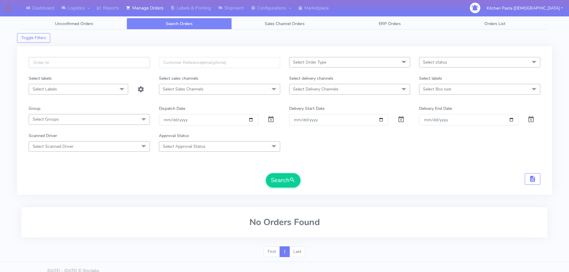
click at [96, 59] on input "text" at bounding box center [89, 62] width 121 height 11
paste input "#1625942B_1"
type input "#1625942B_1"
click at [292, 180] on span "submit" at bounding box center [292, 180] width 6 height 8
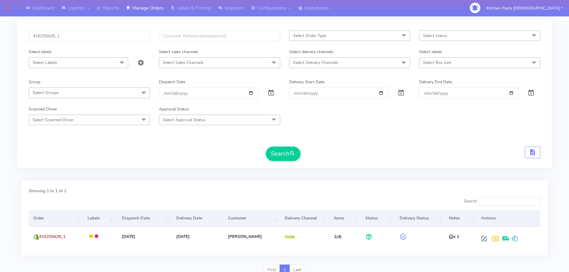
scroll to position [52, 0]
